Goal: Check status: Check status

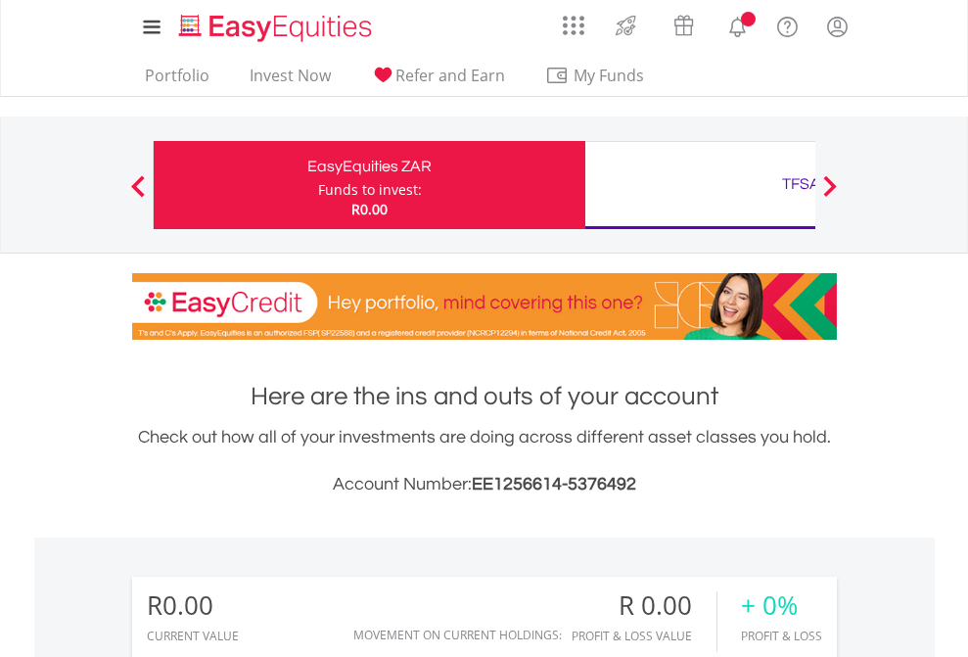
scroll to position [188, 307]
click at [318, 185] on div "Funds to invest:" at bounding box center [370, 190] width 104 height 20
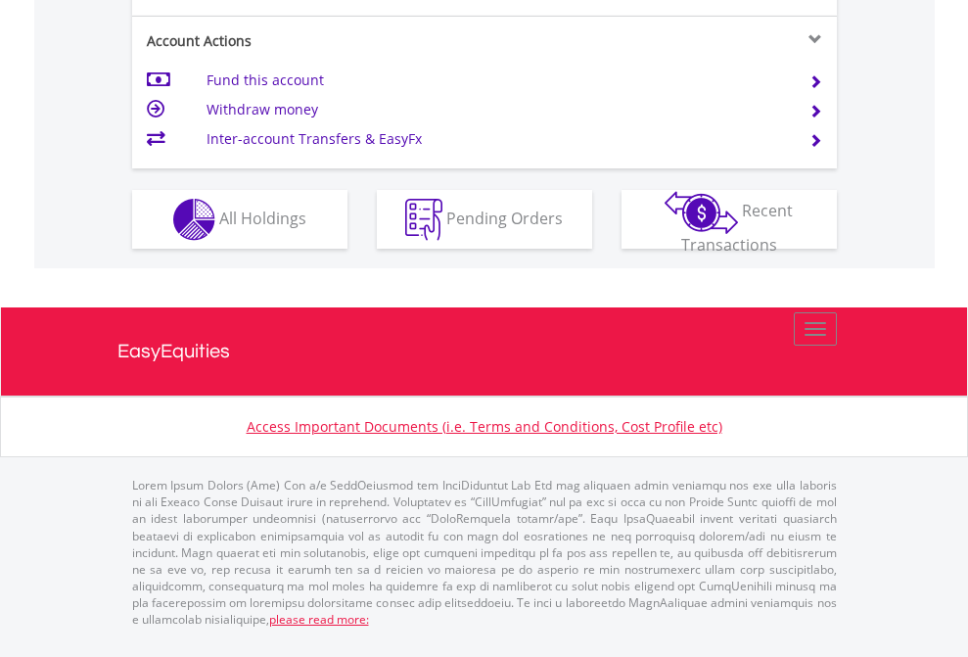
scroll to position [1837, 0]
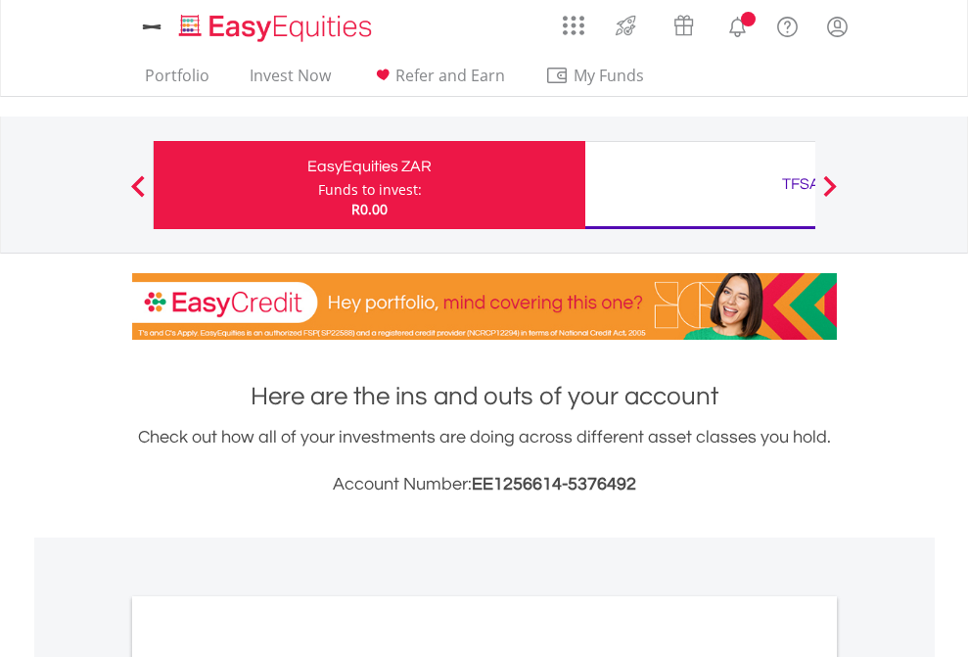
scroll to position [1176, 0]
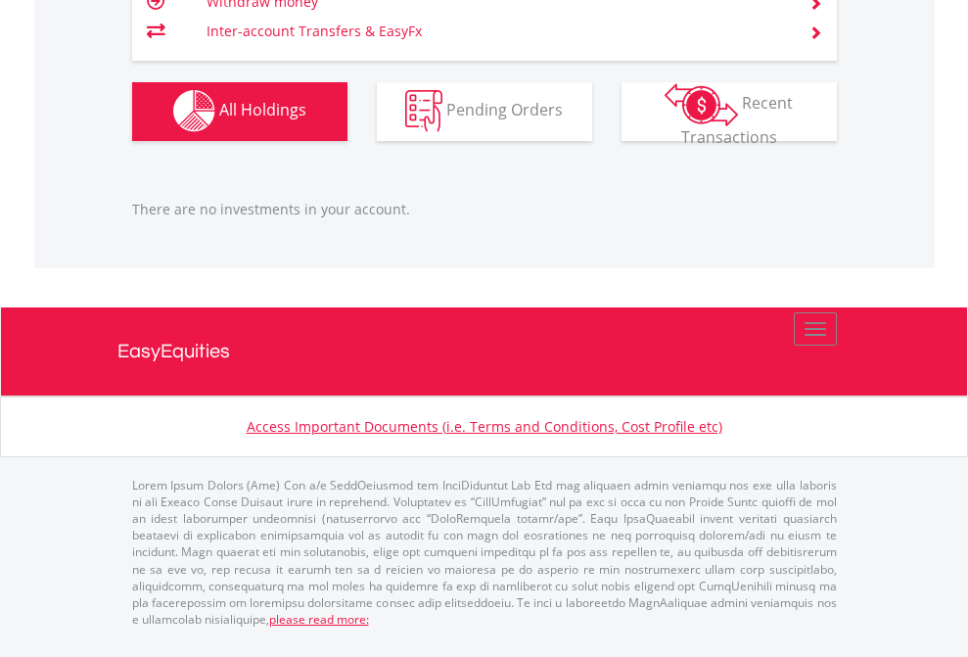
scroll to position [188, 307]
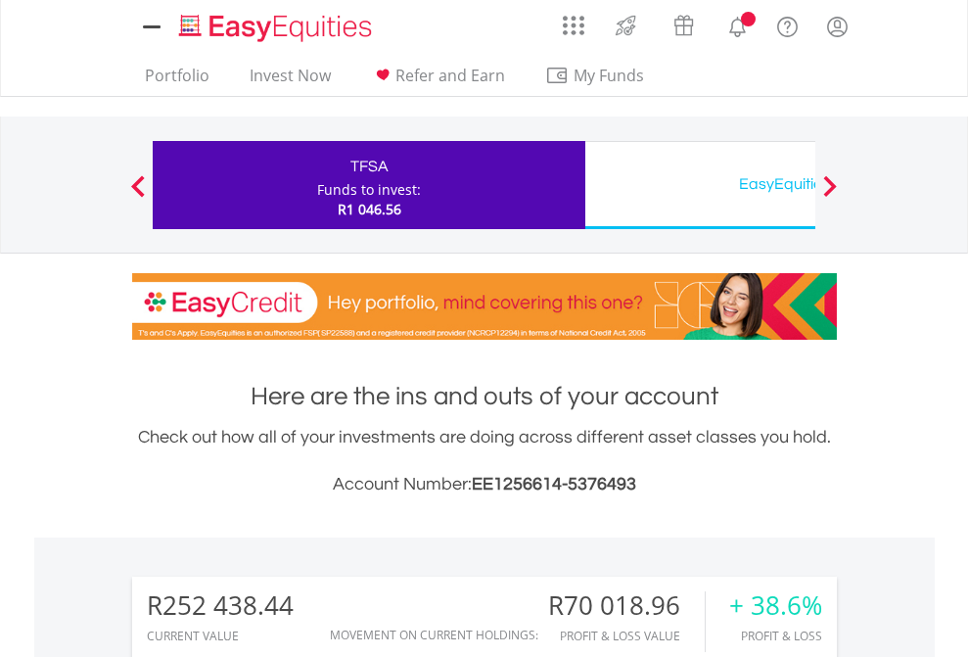
scroll to position [188, 307]
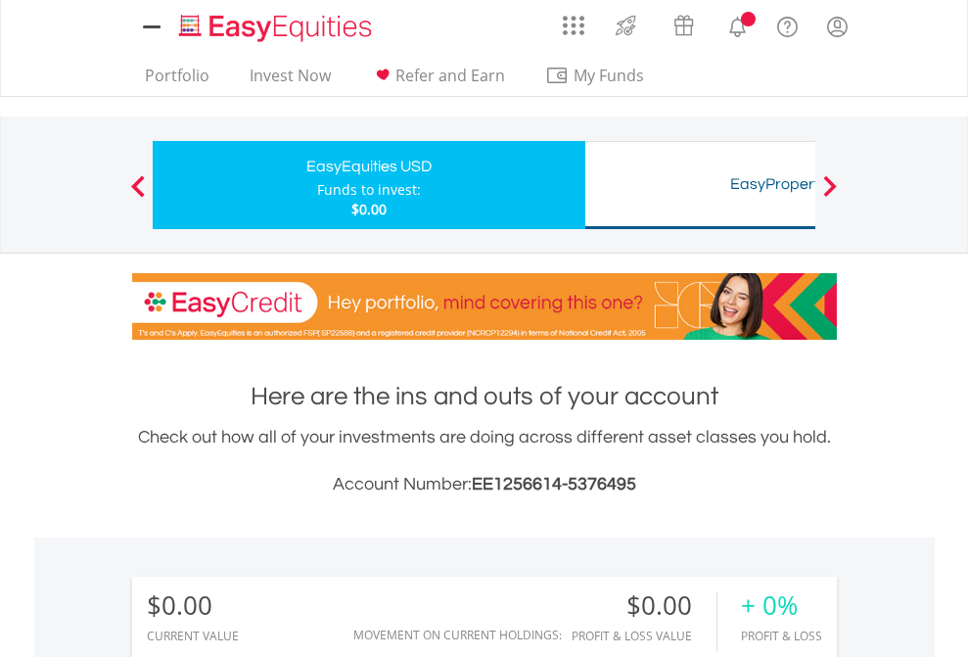
scroll to position [1454, 0]
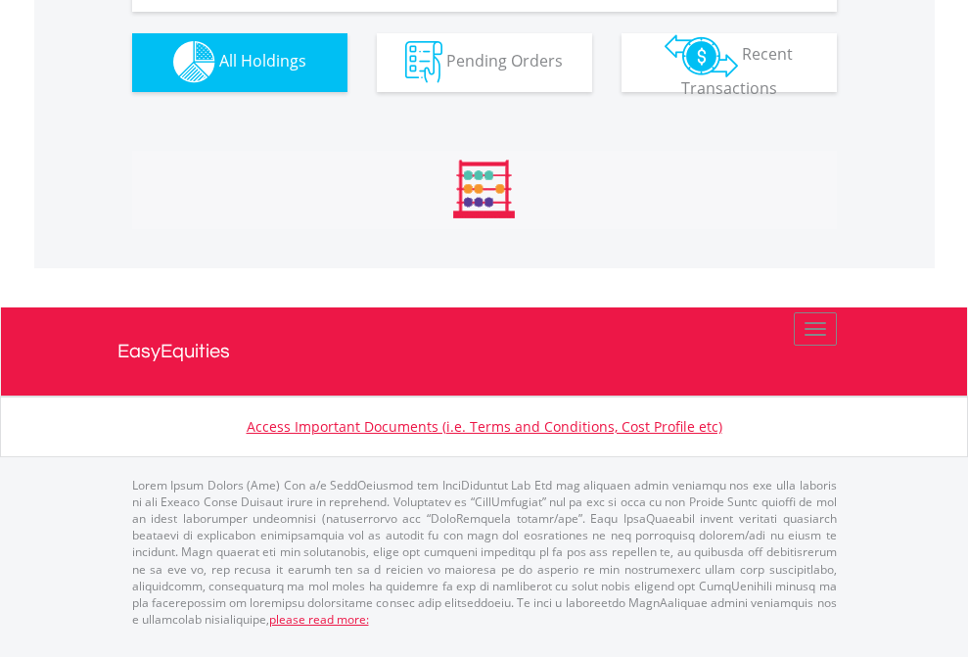
scroll to position [1937, 0]
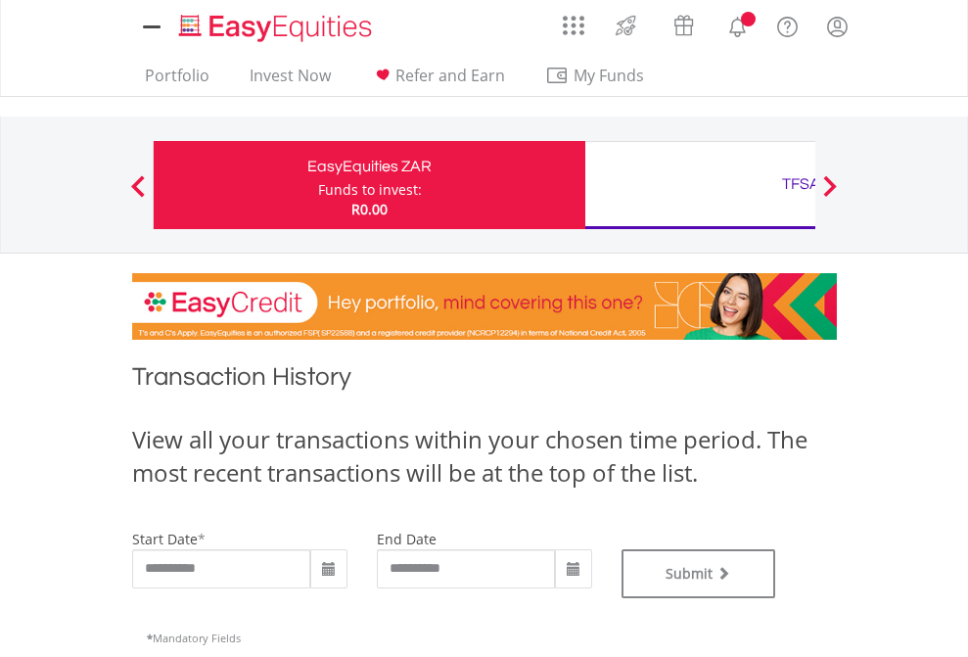
type input "**********"
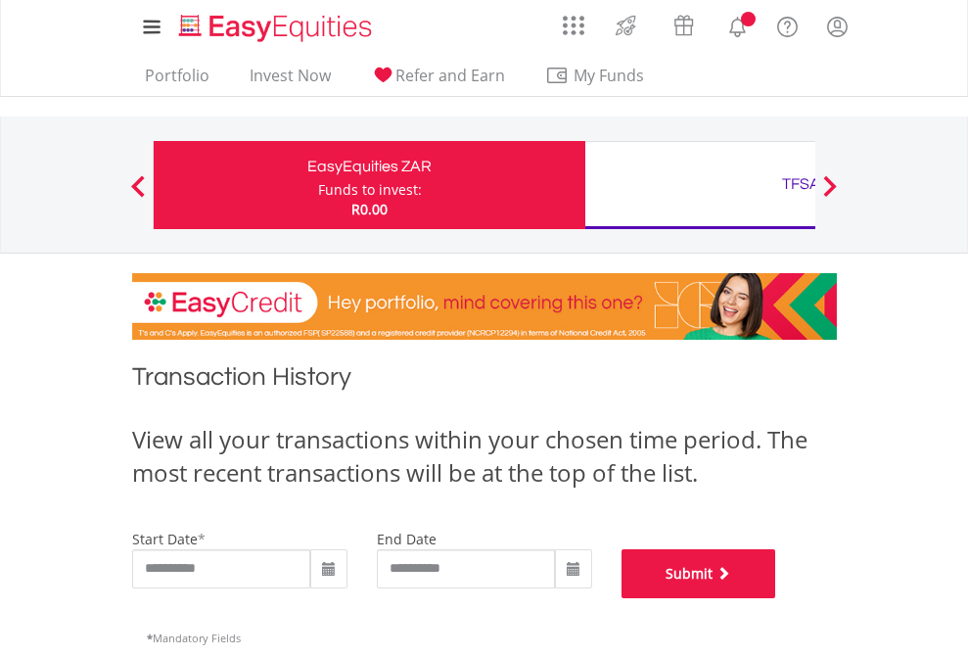
click at [776, 598] on button "Submit" at bounding box center [698, 573] width 155 height 49
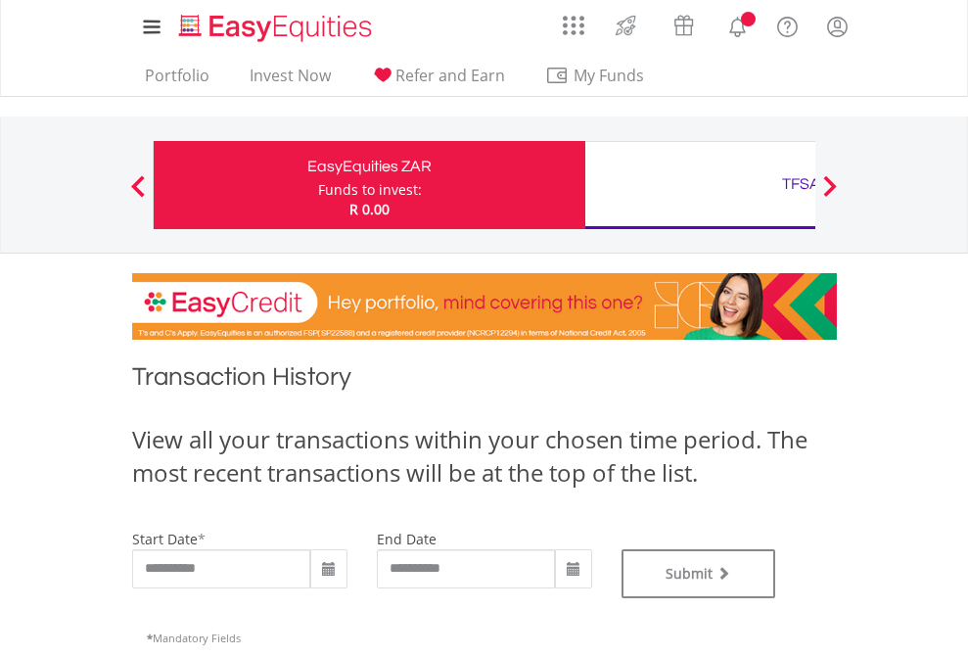
click at [700, 185] on div "TFSA" at bounding box center [801, 183] width 408 height 27
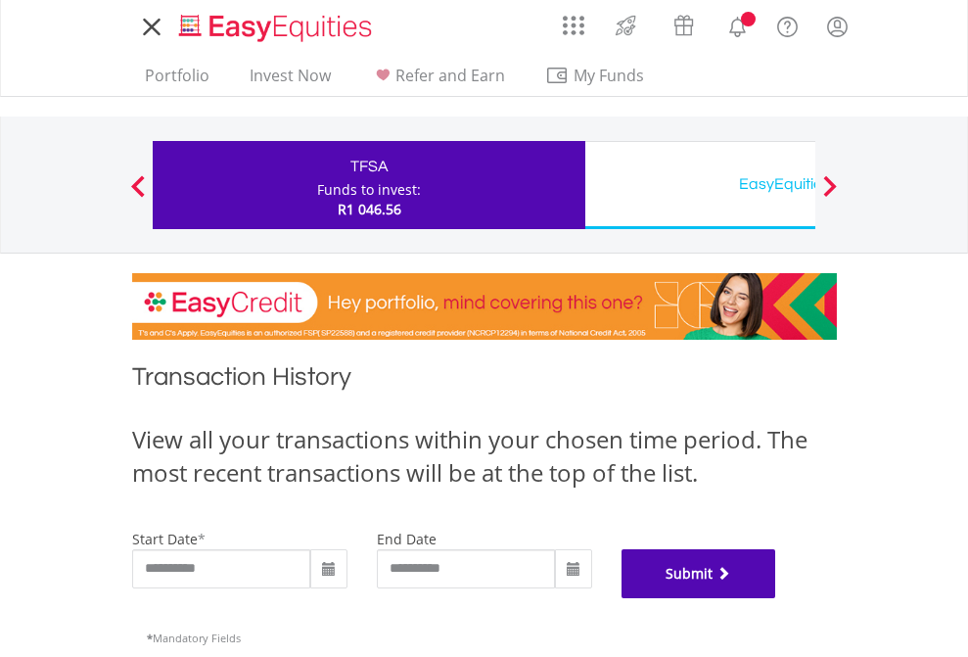
click at [776, 598] on button "Submit" at bounding box center [698, 573] width 155 height 49
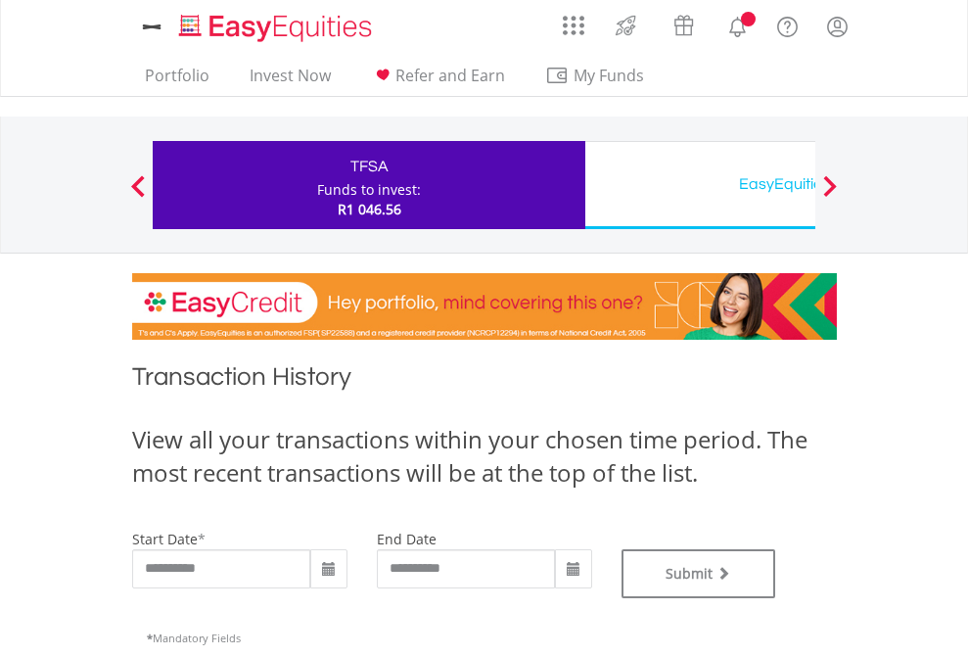
click at [700, 185] on div "EasyEquities USD" at bounding box center [801, 183] width 408 height 27
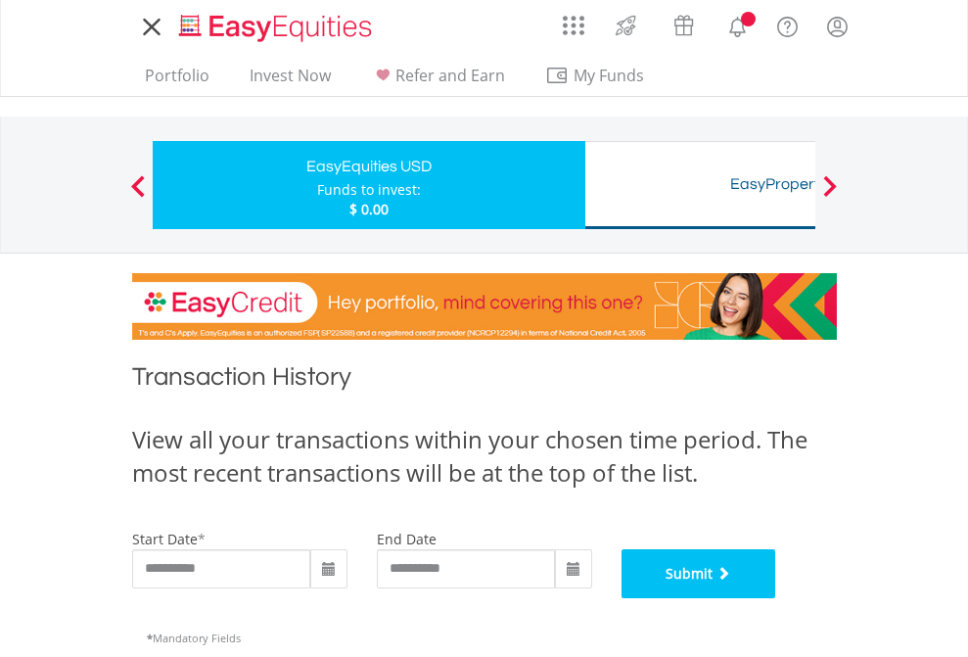
click at [776, 598] on button "Submit" at bounding box center [698, 573] width 155 height 49
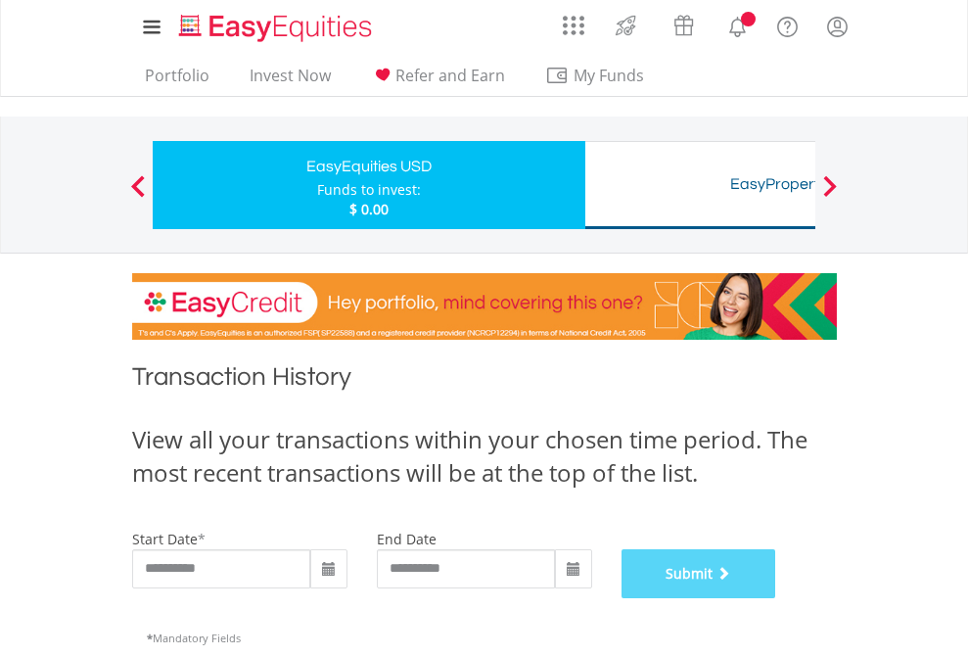
scroll to position [794, 0]
